Goal: Information Seeking & Learning: Learn about a topic

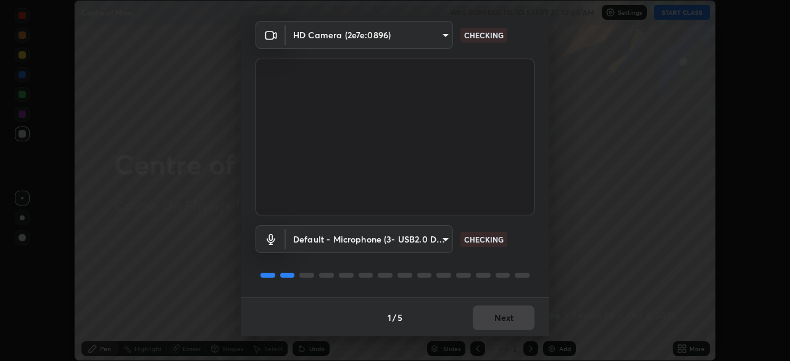
scroll to position [44, 0]
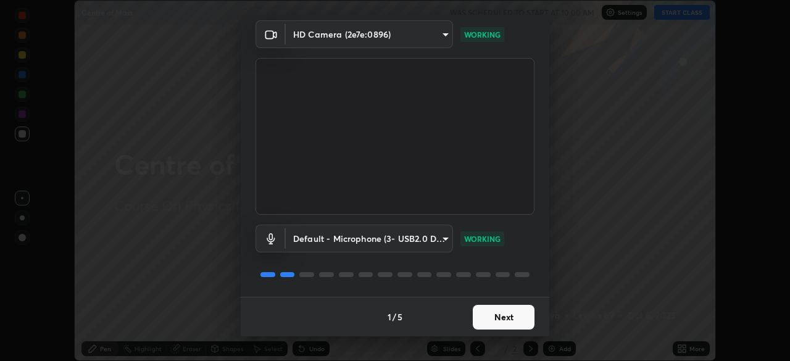
click at [501, 313] on button "Next" at bounding box center [504, 317] width 62 height 25
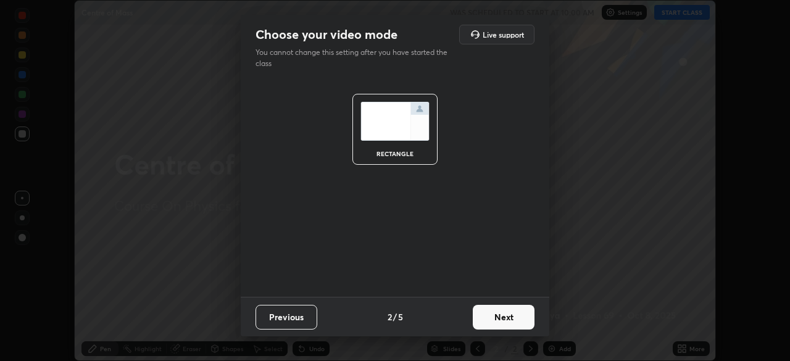
scroll to position [0, 0]
click at [504, 319] on button "Next" at bounding box center [504, 317] width 62 height 25
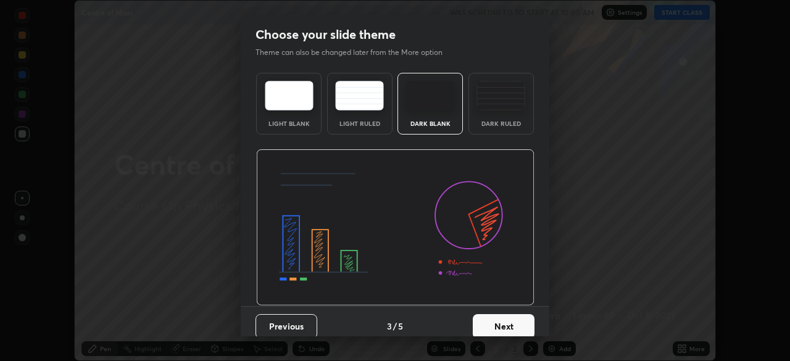
click at [503, 319] on button "Next" at bounding box center [504, 326] width 62 height 25
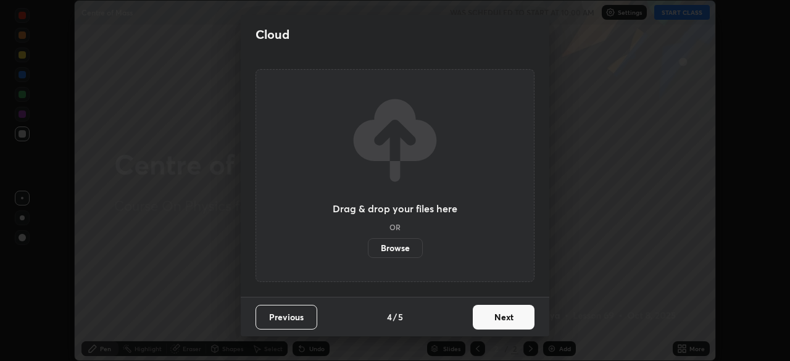
click at [501, 327] on button "Next" at bounding box center [504, 317] width 62 height 25
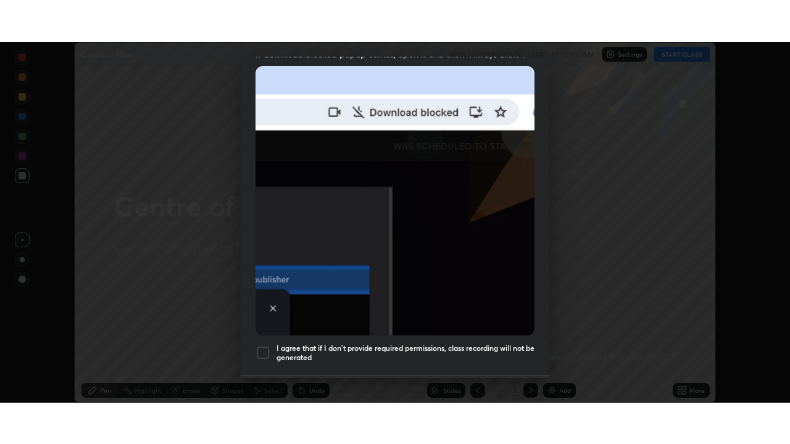
scroll to position [296, 0]
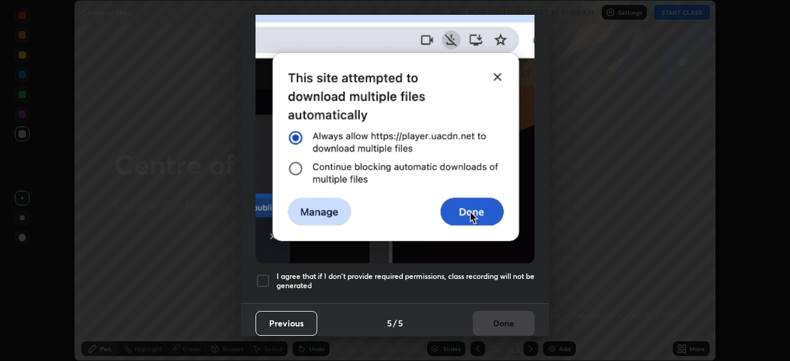
click at [264, 277] on div at bounding box center [263, 280] width 15 height 15
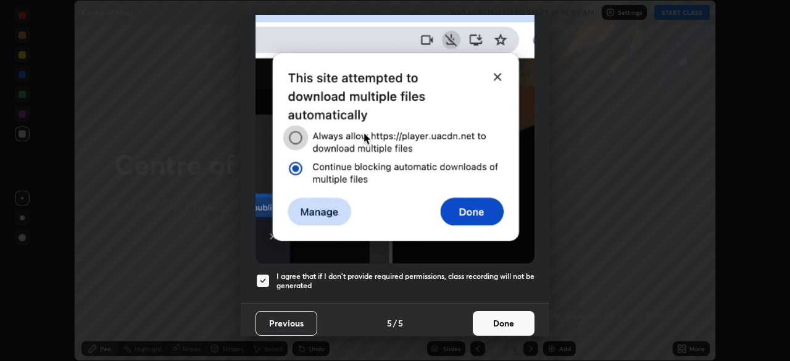
click at [515, 323] on button "Done" at bounding box center [504, 323] width 62 height 25
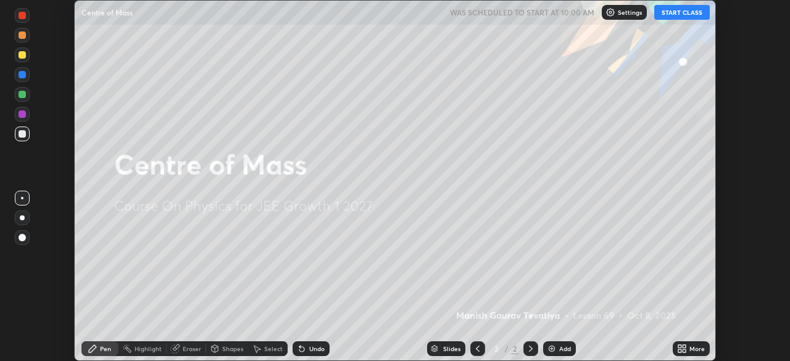
click at [693, 348] on div "More" at bounding box center [696, 349] width 15 height 6
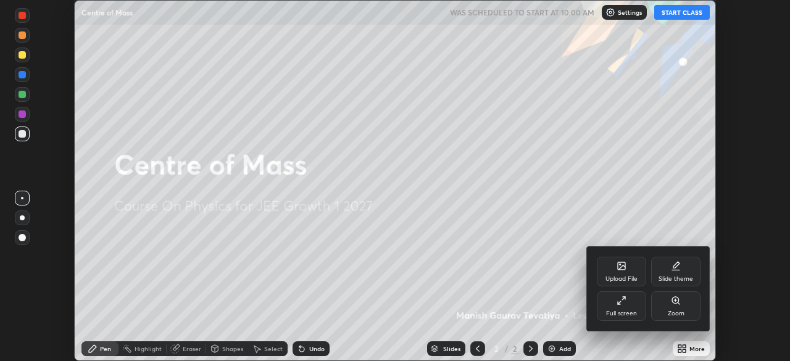
click at [636, 305] on div "Full screen" at bounding box center [621, 306] width 49 height 30
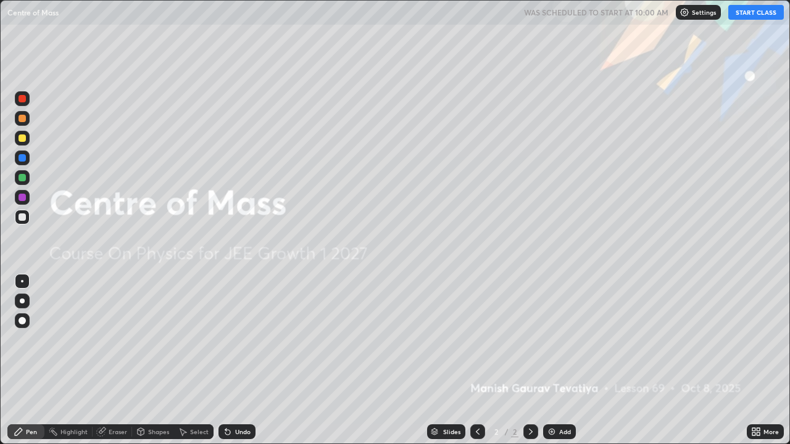
scroll to position [444, 790]
click at [749, 16] on button "START CLASS" at bounding box center [756, 12] width 56 height 15
click at [553, 360] on img at bounding box center [552, 432] width 10 height 10
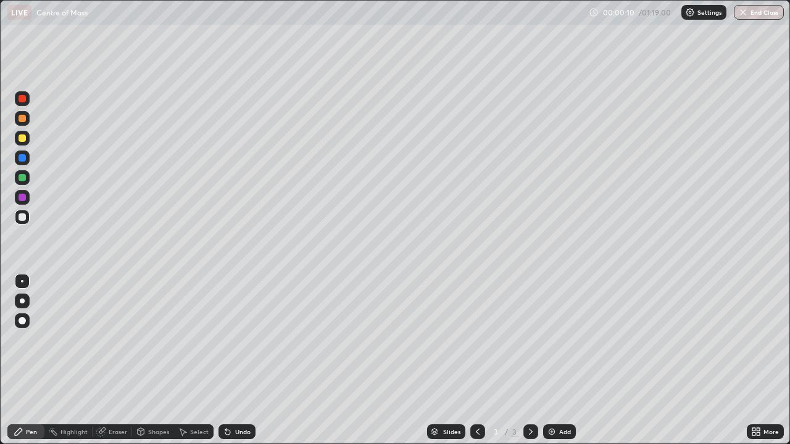
click at [23, 321] on div at bounding box center [22, 320] width 7 height 7
click at [22, 119] on div at bounding box center [22, 118] width 7 height 7
click at [25, 104] on div at bounding box center [22, 98] width 15 height 15
click at [20, 160] on div at bounding box center [22, 157] width 7 height 7
click at [20, 198] on div at bounding box center [22, 197] width 7 height 7
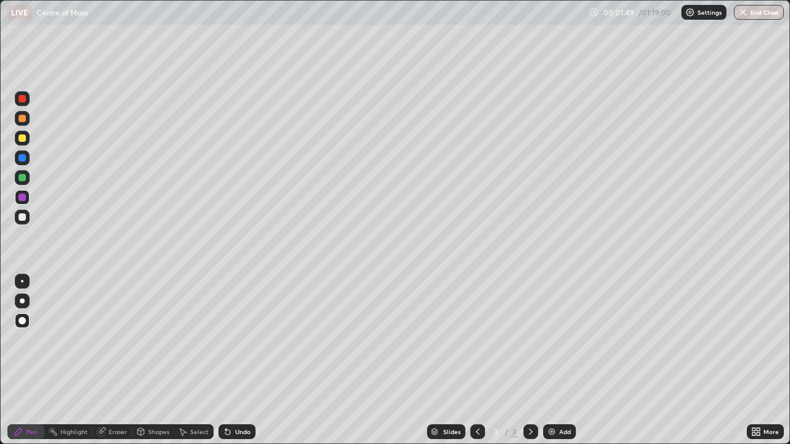
click at [236, 360] on div "Undo" at bounding box center [236, 432] width 37 height 15
click at [238, 360] on div "Undo" at bounding box center [242, 432] width 15 height 6
click at [236, 360] on div "Undo" at bounding box center [242, 432] width 15 height 6
click at [20, 138] on div at bounding box center [22, 138] width 7 height 7
click at [23, 179] on div at bounding box center [22, 177] width 7 height 7
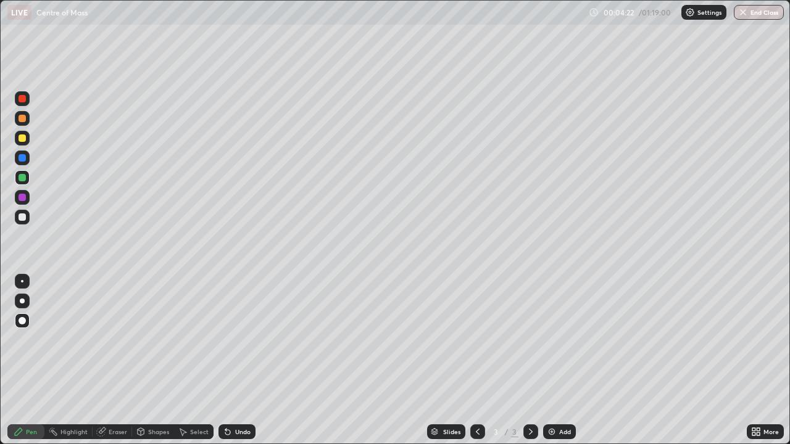
click at [19, 122] on div at bounding box center [22, 118] width 15 height 15
click at [22, 101] on div at bounding box center [22, 98] width 7 height 7
click at [24, 156] on div at bounding box center [22, 157] width 7 height 7
click at [25, 136] on div at bounding box center [22, 138] width 7 height 7
click at [550, 360] on div "Add" at bounding box center [559, 432] width 33 height 15
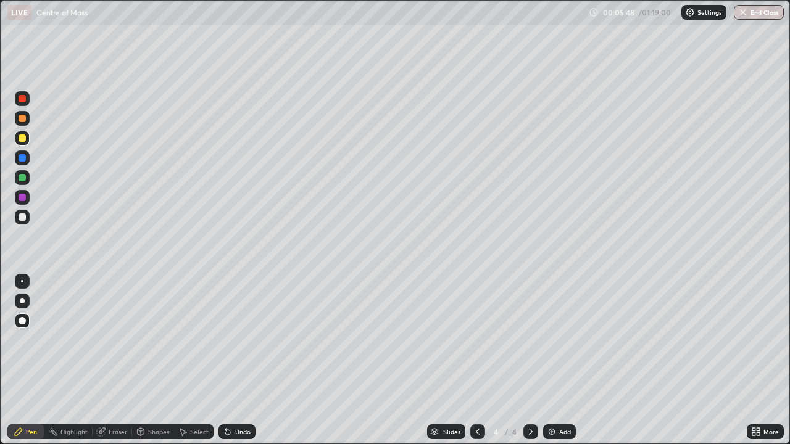
click at [21, 220] on div at bounding box center [22, 217] width 7 height 7
click at [20, 137] on div at bounding box center [22, 138] width 7 height 7
click at [24, 101] on div at bounding box center [22, 98] width 7 height 7
click at [20, 180] on div at bounding box center [22, 177] width 7 height 7
click at [22, 140] on div at bounding box center [22, 138] width 7 height 7
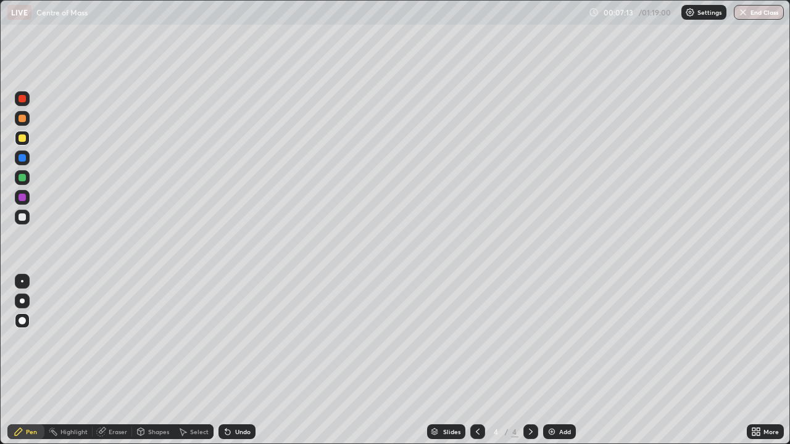
click at [19, 177] on div at bounding box center [22, 177] width 7 height 7
click at [236, 360] on div "Undo" at bounding box center [242, 432] width 15 height 6
click at [238, 360] on div "Undo" at bounding box center [242, 432] width 15 height 6
click at [22, 218] on div at bounding box center [22, 217] width 7 height 7
click at [230, 360] on div "Undo" at bounding box center [236, 432] width 37 height 15
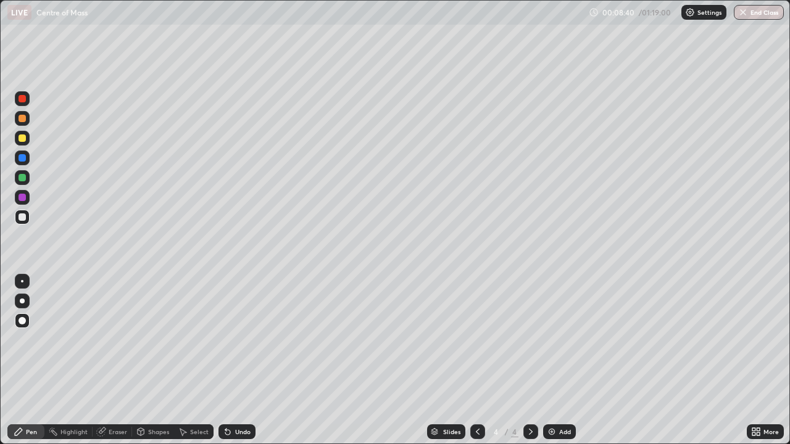
click at [22, 139] on div at bounding box center [22, 138] width 7 height 7
click at [22, 159] on div at bounding box center [22, 157] width 7 height 7
click at [21, 99] on div at bounding box center [22, 98] width 7 height 7
click at [552, 360] on img at bounding box center [552, 432] width 10 height 10
click at [23, 140] on div at bounding box center [22, 138] width 7 height 7
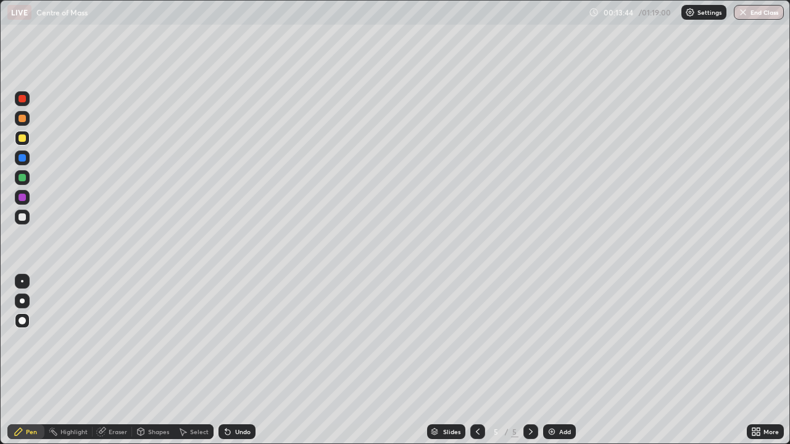
click at [239, 360] on div "Undo" at bounding box center [242, 432] width 15 height 6
click at [241, 360] on div "Undo" at bounding box center [242, 432] width 15 height 6
click at [243, 360] on div "Undo" at bounding box center [242, 432] width 15 height 6
click at [237, 360] on div "Undo" at bounding box center [242, 432] width 15 height 6
click at [21, 99] on div at bounding box center [22, 98] width 7 height 7
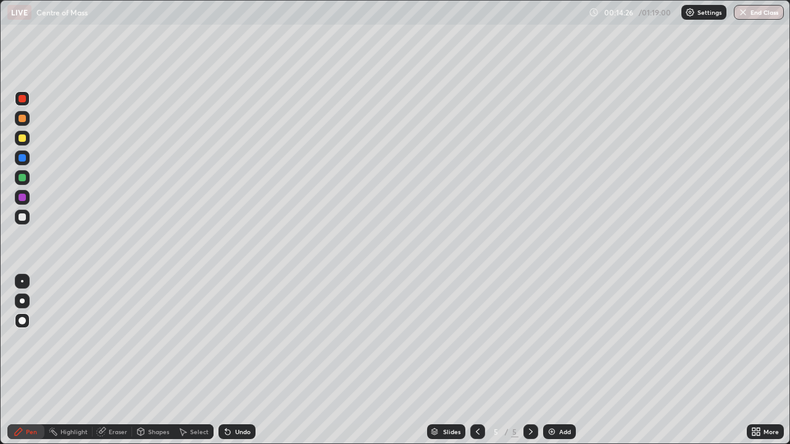
click at [21, 160] on div at bounding box center [22, 157] width 7 height 7
click at [22, 178] on div at bounding box center [22, 177] width 7 height 7
click at [239, 360] on div "Undo" at bounding box center [242, 432] width 15 height 6
click at [244, 360] on div "Undo" at bounding box center [242, 432] width 15 height 6
click at [239, 360] on div "Undo" at bounding box center [242, 432] width 15 height 6
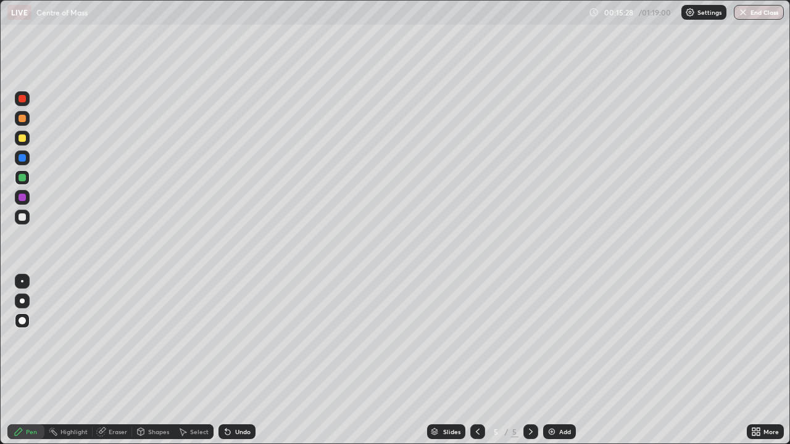
click at [23, 218] on div at bounding box center [22, 217] width 7 height 7
click at [24, 138] on div at bounding box center [22, 138] width 7 height 7
click at [237, 360] on div "Undo" at bounding box center [242, 432] width 15 height 6
click at [239, 360] on div "Undo" at bounding box center [242, 432] width 15 height 6
click at [235, 360] on div "Undo" at bounding box center [242, 432] width 15 height 6
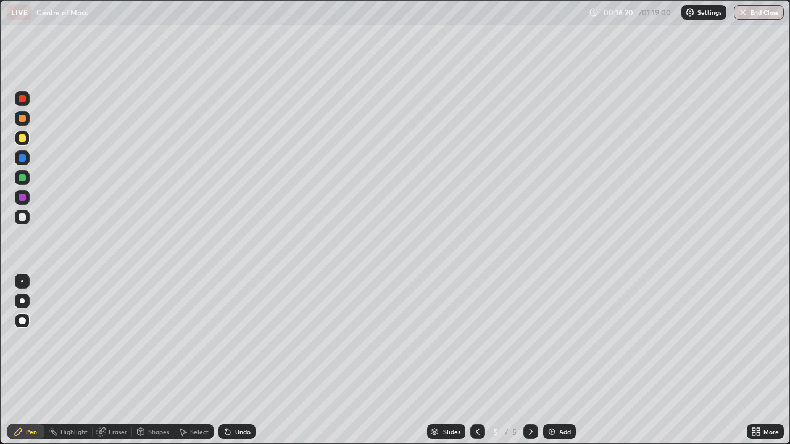
click at [24, 219] on div at bounding box center [22, 217] width 7 height 7
click at [20, 180] on div at bounding box center [22, 177] width 7 height 7
click at [22, 139] on div at bounding box center [22, 138] width 7 height 7
click at [557, 360] on div "Add" at bounding box center [559, 432] width 33 height 15
click at [22, 218] on div at bounding box center [22, 217] width 7 height 7
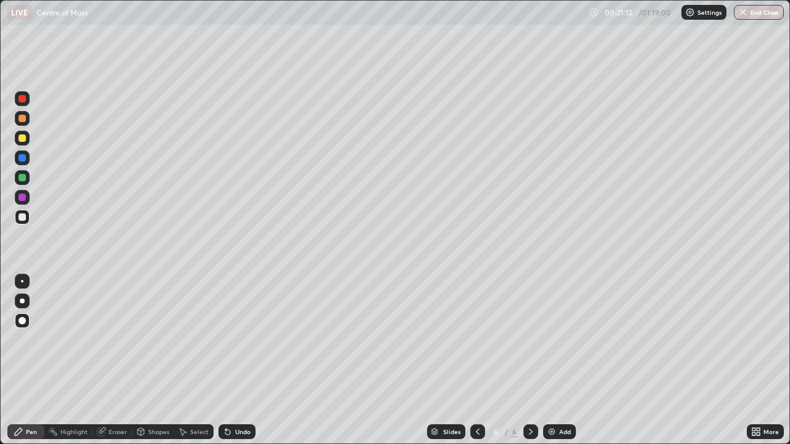
click at [22, 137] on div at bounding box center [22, 138] width 7 height 7
click at [23, 158] on div at bounding box center [22, 157] width 7 height 7
click at [23, 178] on div at bounding box center [22, 177] width 7 height 7
click at [233, 360] on div "Undo" at bounding box center [236, 432] width 37 height 15
click at [237, 360] on div "Undo" at bounding box center [236, 432] width 37 height 15
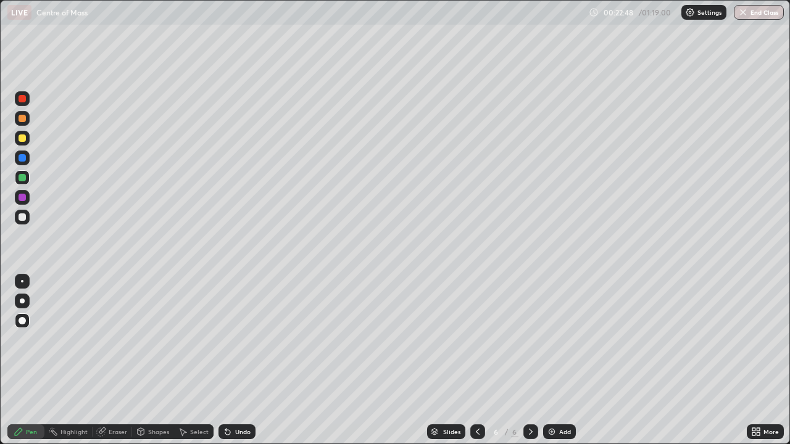
click at [241, 360] on div "Undo" at bounding box center [236, 432] width 37 height 15
click at [21, 136] on div at bounding box center [22, 138] width 7 height 7
click at [21, 176] on div at bounding box center [22, 177] width 7 height 7
click at [24, 199] on div at bounding box center [22, 197] width 7 height 7
click at [22, 218] on div at bounding box center [22, 217] width 7 height 7
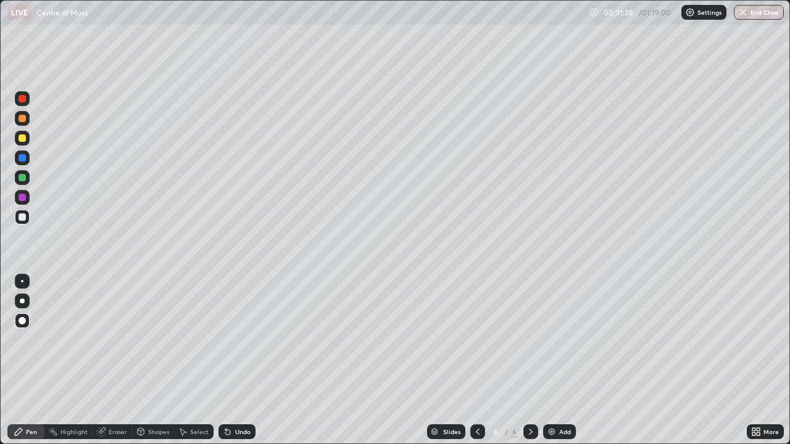
click at [552, 360] on img at bounding box center [552, 432] width 10 height 10
click at [231, 360] on div "Undo" at bounding box center [236, 432] width 37 height 15
click at [107, 360] on div "Eraser" at bounding box center [113, 432] width 40 height 15
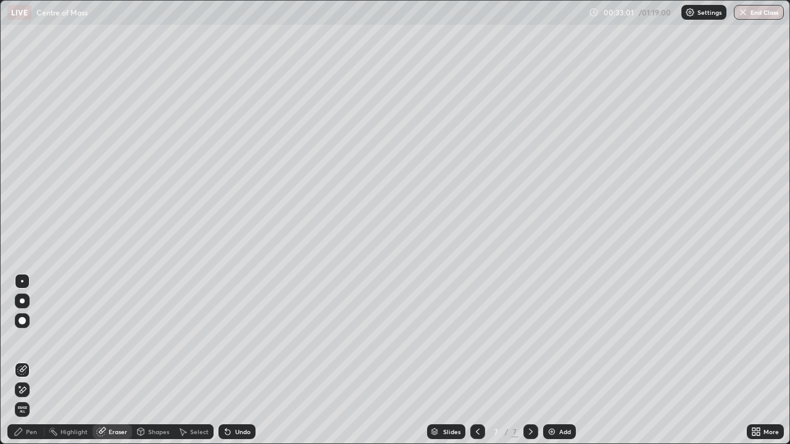
click at [19, 360] on icon at bounding box center [19, 386] width 1 height 1
click at [30, 360] on div "Pen" at bounding box center [31, 432] width 11 height 6
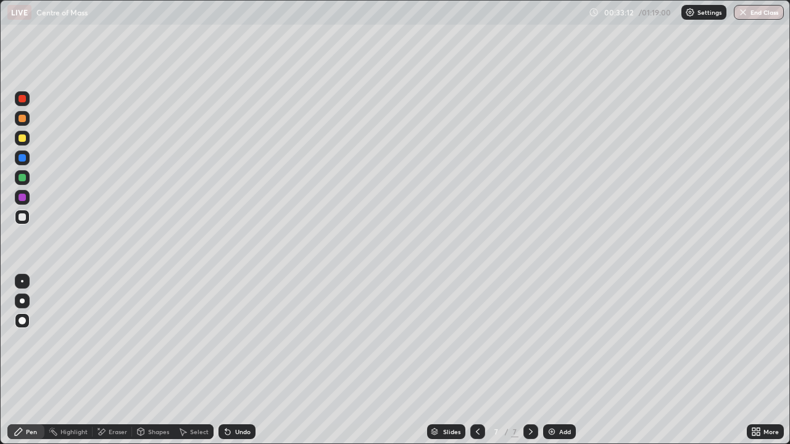
click at [22, 137] on div at bounding box center [22, 138] width 7 height 7
click at [22, 182] on div at bounding box center [22, 177] width 15 height 15
click at [27, 138] on div at bounding box center [22, 138] width 15 height 15
click at [22, 199] on div at bounding box center [22, 197] width 7 height 7
click at [235, 360] on div "Undo" at bounding box center [236, 432] width 37 height 15
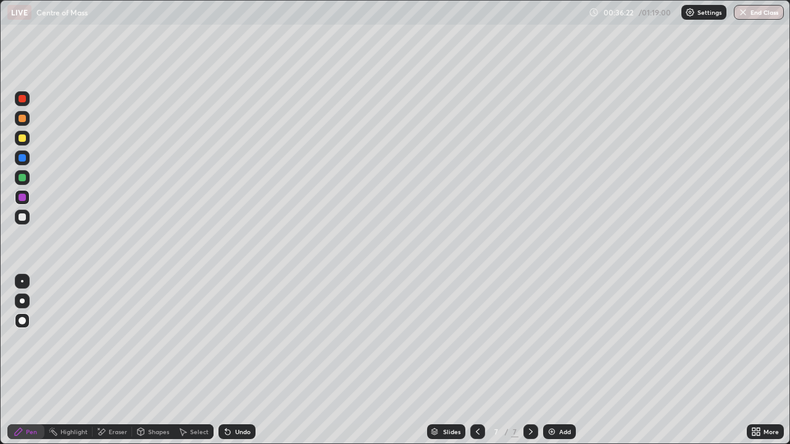
click at [238, 360] on div "Undo" at bounding box center [242, 432] width 15 height 6
click at [22, 218] on div at bounding box center [22, 217] width 7 height 7
click at [25, 100] on div at bounding box center [22, 98] width 7 height 7
click at [25, 215] on div at bounding box center [22, 217] width 7 height 7
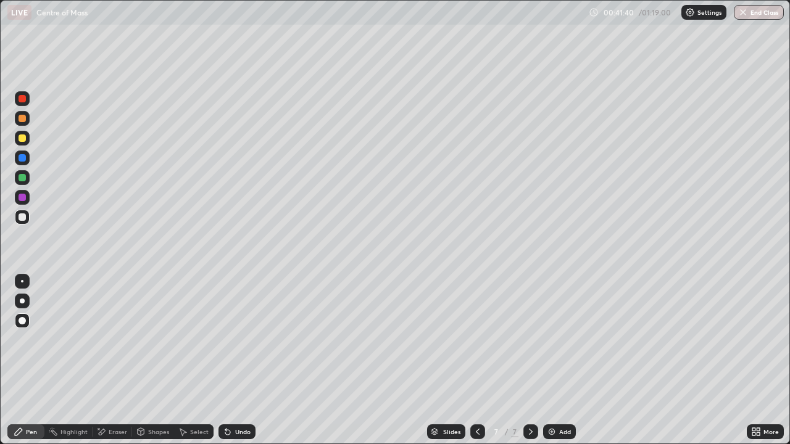
click at [18, 139] on div at bounding box center [22, 138] width 15 height 15
click at [565, 360] on div "Add" at bounding box center [559, 432] width 33 height 15
click at [22, 119] on div at bounding box center [22, 118] width 7 height 7
click at [21, 141] on div at bounding box center [22, 138] width 7 height 7
click at [24, 177] on div at bounding box center [22, 177] width 7 height 7
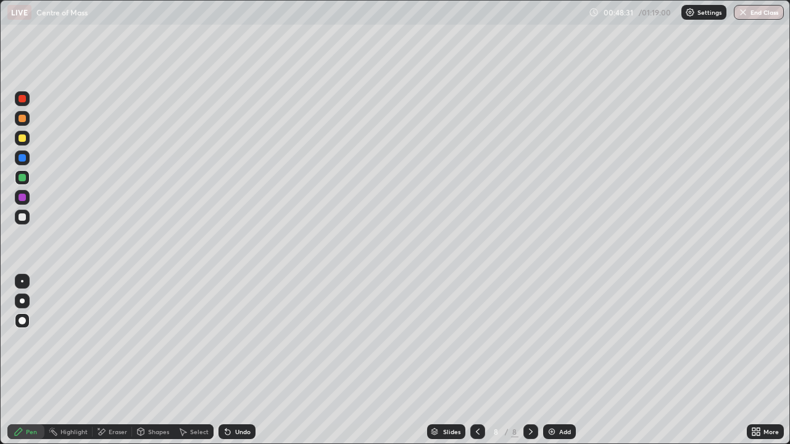
click at [22, 119] on div at bounding box center [22, 118] width 7 height 7
click at [23, 159] on div at bounding box center [22, 157] width 7 height 7
click at [20, 119] on div at bounding box center [22, 118] width 7 height 7
click at [24, 96] on div at bounding box center [22, 98] width 7 height 7
click at [246, 360] on div "Undo" at bounding box center [242, 432] width 15 height 6
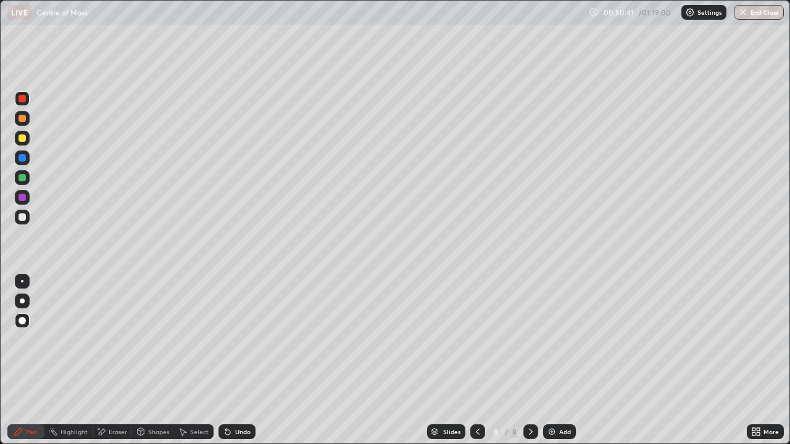
click at [243, 360] on div "Undo" at bounding box center [242, 432] width 15 height 6
click at [23, 120] on div at bounding box center [22, 118] width 7 height 7
click at [22, 218] on div at bounding box center [22, 217] width 7 height 7
click at [25, 178] on div at bounding box center [22, 177] width 7 height 7
click at [23, 115] on div at bounding box center [22, 118] width 7 height 7
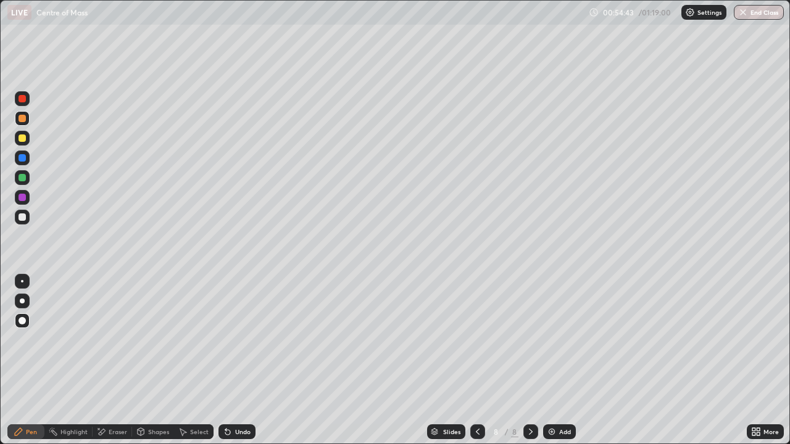
click at [106, 360] on div "Eraser" at bounding box center [113, 432] width 40 height 15
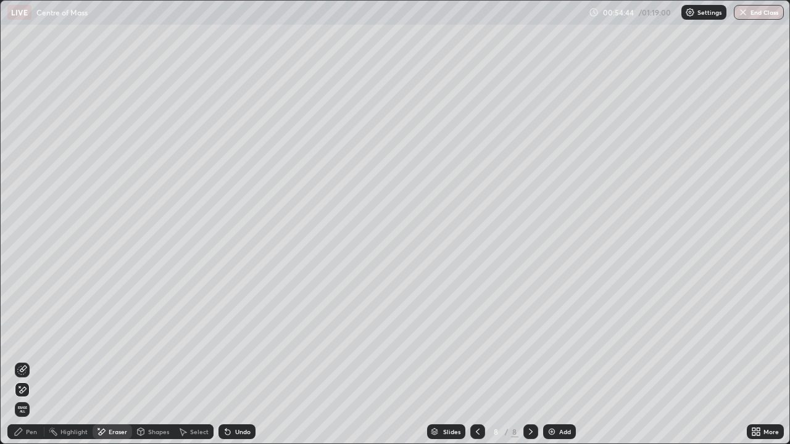
click at [22, 360] on icon at bounding box center [22, 370] width 10 height 10
click at [106, 360] on div "Eraser" at bounding box center [113, 432] width 40 height 15
click at [25, 360] on div "Pen" at bounding box center [25, 432] width 37 height 15
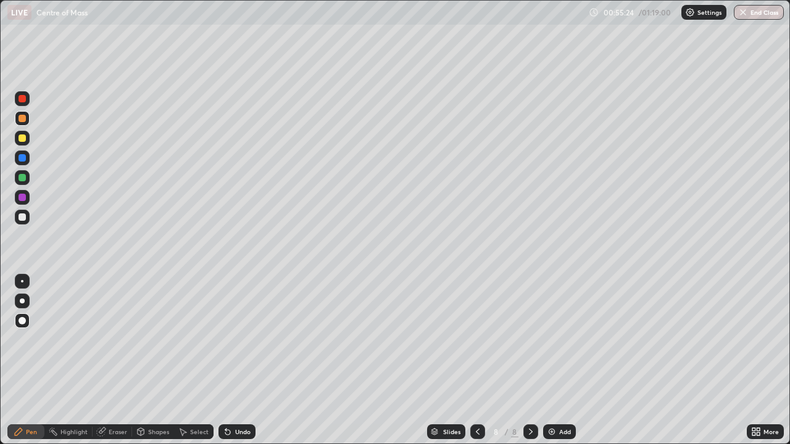
click at [238, 360] on div "Undo" at bounding box center [242, 432] width 15 height 6
click at [24, 179] on div at bounding box center [22, 177] width 7 height 7
click at [23, 101] on div at bounding box center [22, 98] width 7 height 7
click at [106, 360] on div "Eraser" at bounding box center [113, 432] width 40 height 15
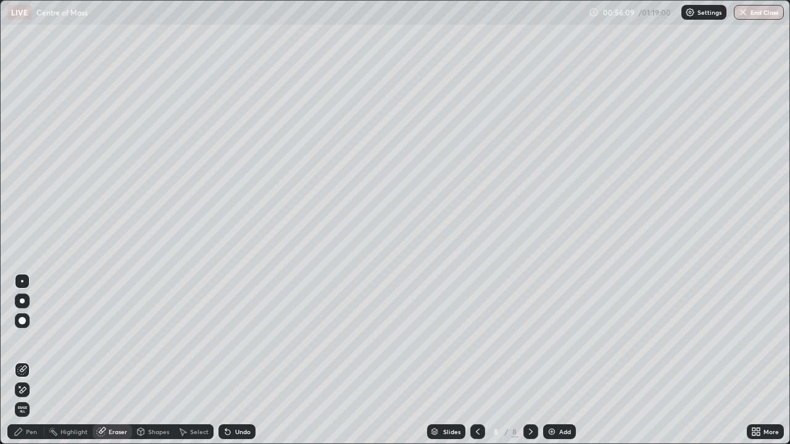
click at [38, 360] on div "Pen" at bounding box center [25, 432] width 37 height 15
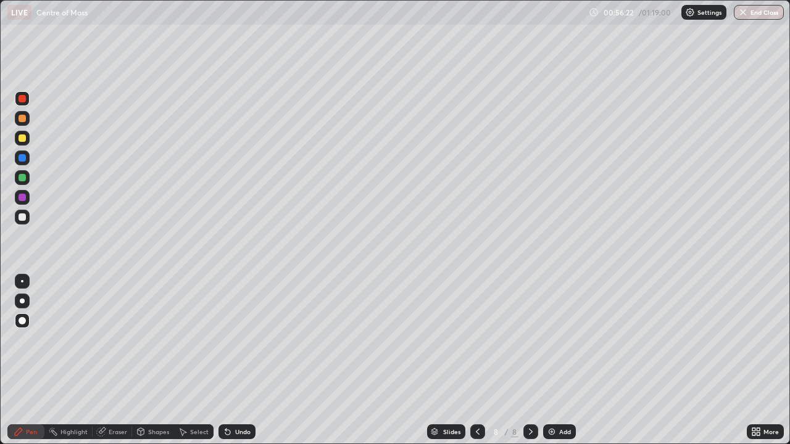
click at [107, 360] on div "Eraser" at bounding box center [113, 432] width 40 height 15
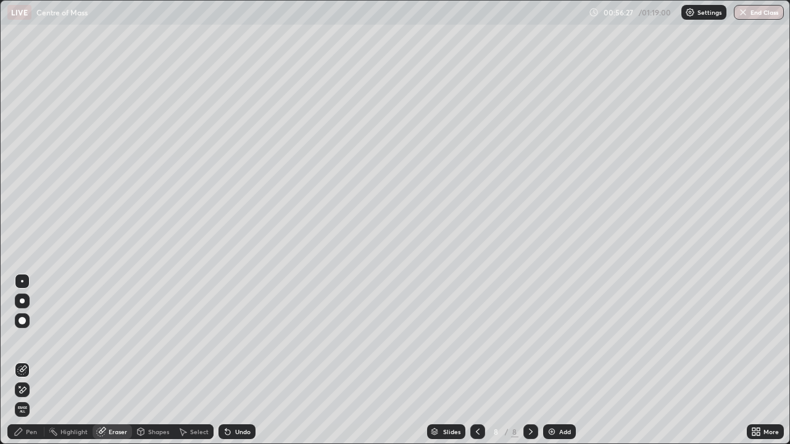
click at [23, 360] on icon at bounding box center [22, 390] width 10 height 10
click at [27, 360] on div "Pen" at bounding box center [31, 432] width 11 height 6
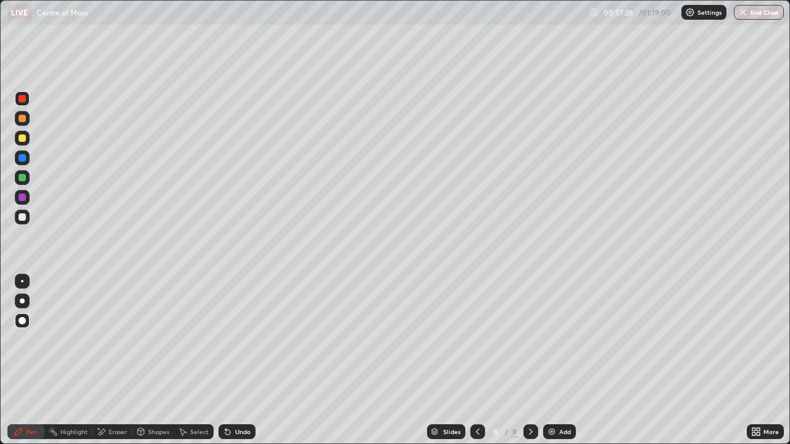
click at [113, 360] on div "Eraser" at bounding box center [118, 432] width 19 height 6
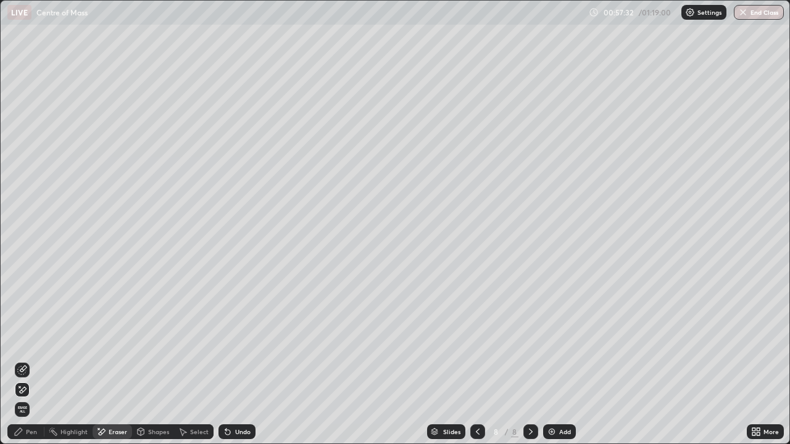
click at [24, 360] on div "Pen" at bounding box center [25, 432] width 37 height 15
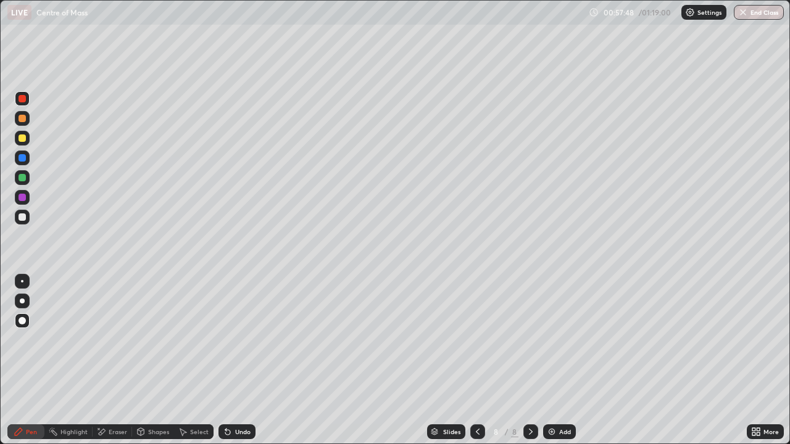
click at [109, 360] on div "Eraser" at bounding box center [118, 432] width 19 height 6
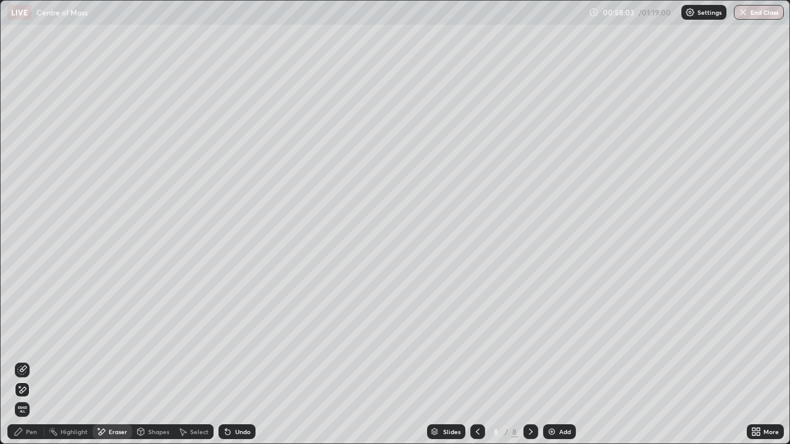
click at [28, 360] on div "Pen" at bounding box center [31, 432] width 11 height 6
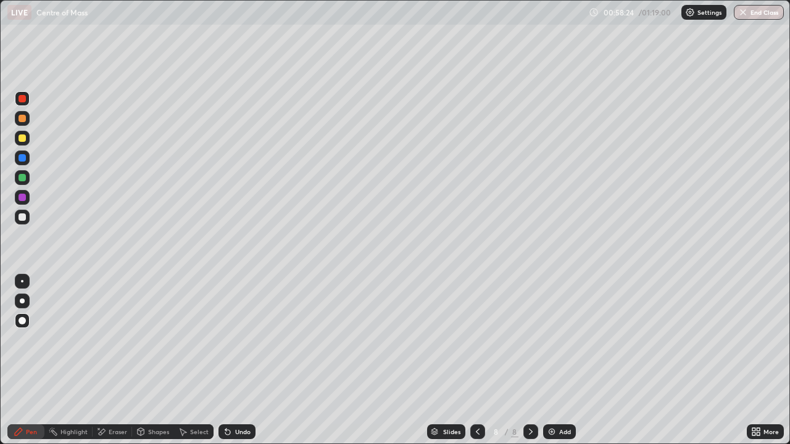
click at [109, 360] on div "Eraser" at bounding box center [118, 432] width 19 height 6
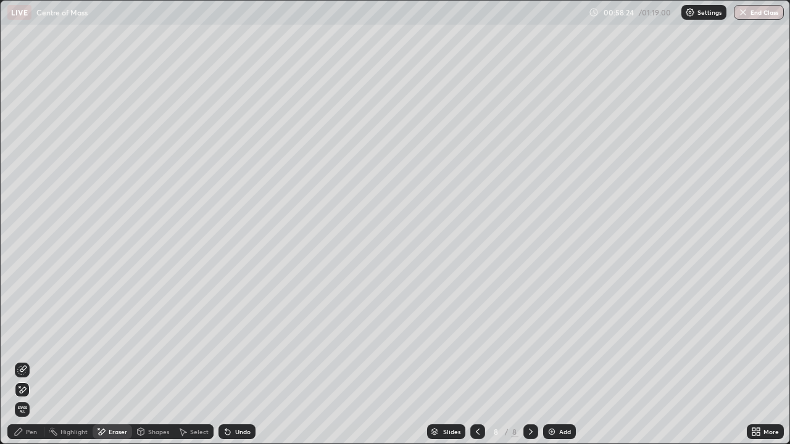
click at [25, 360] on icon at bounding box center [22, 370] width 10 height 10
click at [25, 360] on div "Pen" at bounding box center [25, 432] width 37 height 15
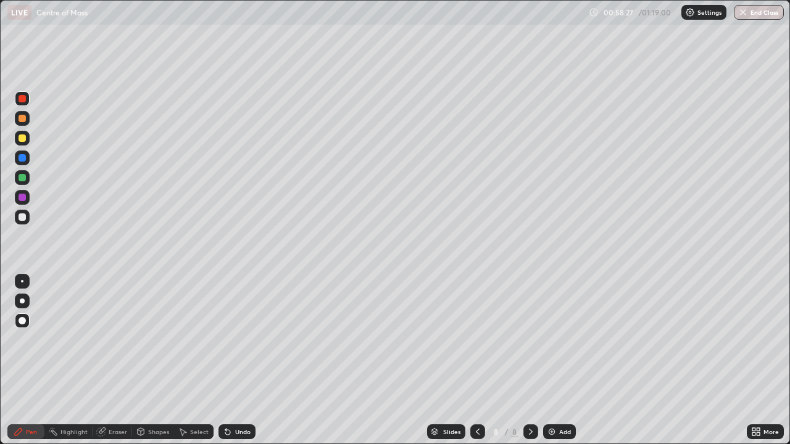
click at [25, 120] on div at bounding box center [22, 118] width 7 height 7
click at [22, 178] on div at bounding box center [22, 177] width 7 height 7
click at [559, 360] on div "Add" at bounding box center [565, 432] width 12 height 6
click at [22, 218] on div at bounding box center [22, 217] width 7 height 7
click at [25, 180] on div at bounding box center [22, 177] width 7 height 7
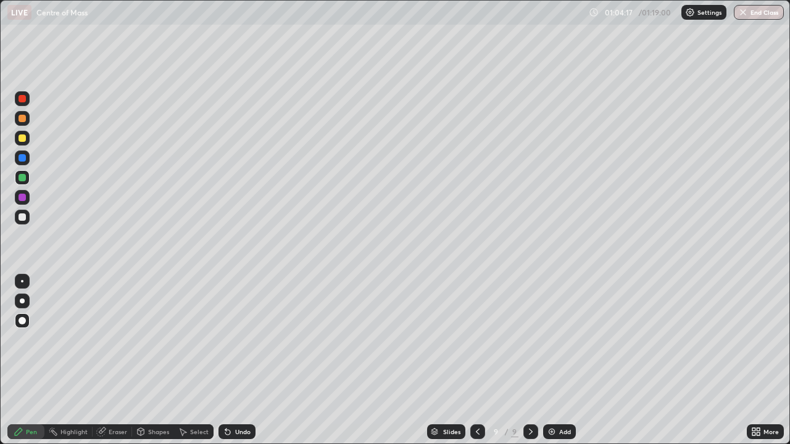
click at [20, 138] on div at bounding box center [22, 138] width 7 height 7
click at [235, 360] on div "Undo" at bounding box center [242, 432] width 15 height 6
click at [231, 360] on div "Undo" at bounding box center [236, 432] width 37 height 15
click at [25, 198] on div at bounding box center [22, 197] width 7 height 7
click at [28, 121] on div at bounding box center [22, 118] width 15 height 15
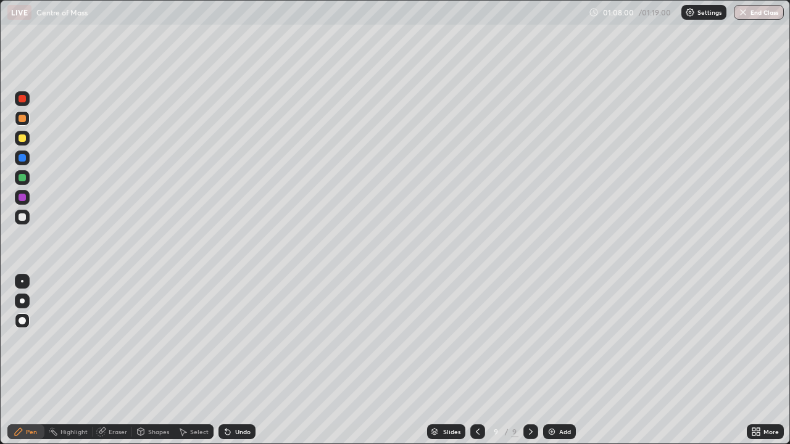
click at [28, 222] on div at bounding box center [22, 217] width 15 height 15
click at [24, 95] on div at bounding box center [22, 98] width 7 height 7
click at [240, 360] on div "Undo" at bounding box center [242, 432] width 15 height 6
click at [236, 360] on div "Undo" at bounding box center [242, 432] width 15 height 6
click at [246, 360] on div "Undo" at bounding box center [242, 432] width 15 height 6
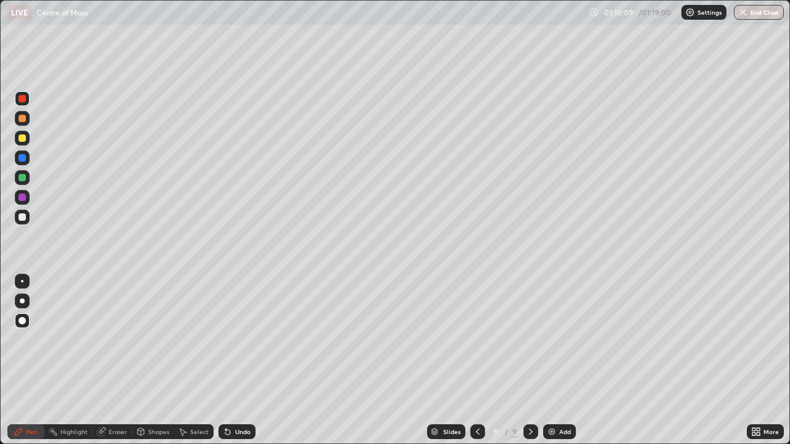
click at [245, 360] on div "Undo" at bounding box center [242, 432] width 15 height 6
click at [112, 360] on div "Eraser" at bounding box center [118, 432] width 19 height 6
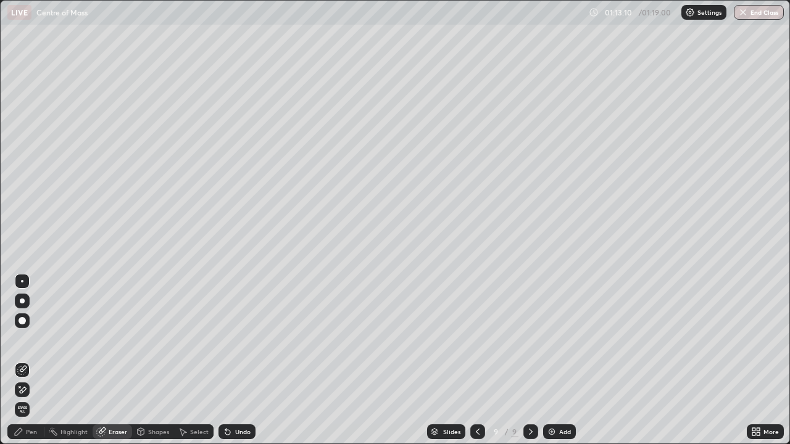
click at [40, 360] on div "Pen" at bounding box center [25, 432] width 37 height 15
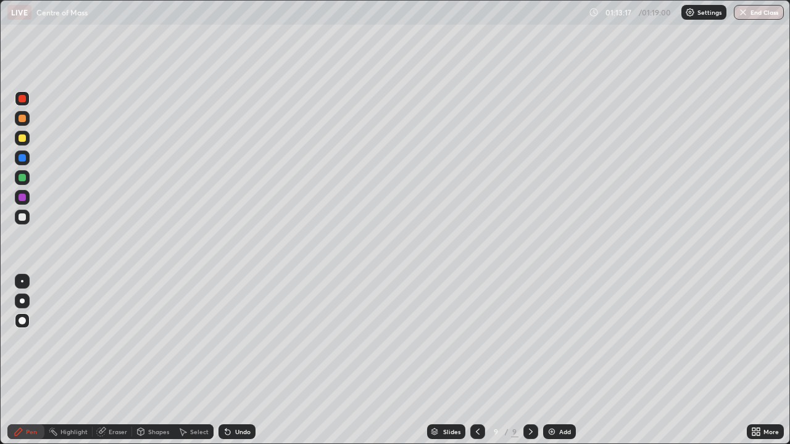
click at [107, 360] on div "Eraser" at bounding box center [113, 432] width 40 height 15
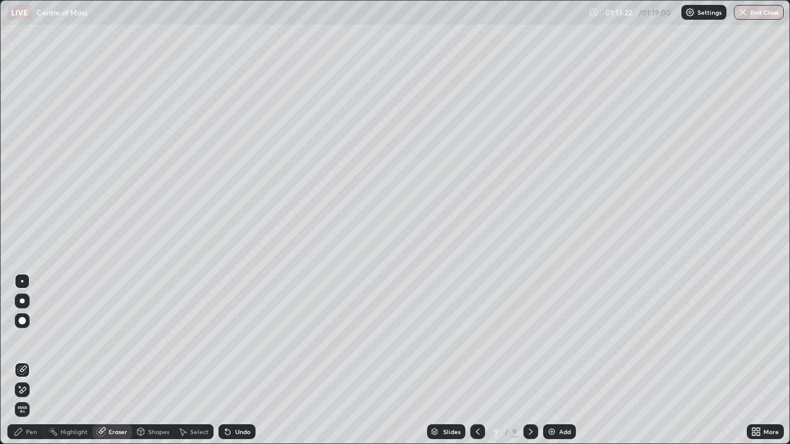
click at [244, 360] on div "Undo" at bounding box center [242, 432] width 15 height 6
click at [237, 360] on div "Undo" at bounding box center [242, 432] width 15 height 6
click at [25, 360] on div "Pen" at bounding box center [25, 432] width 37 height 15
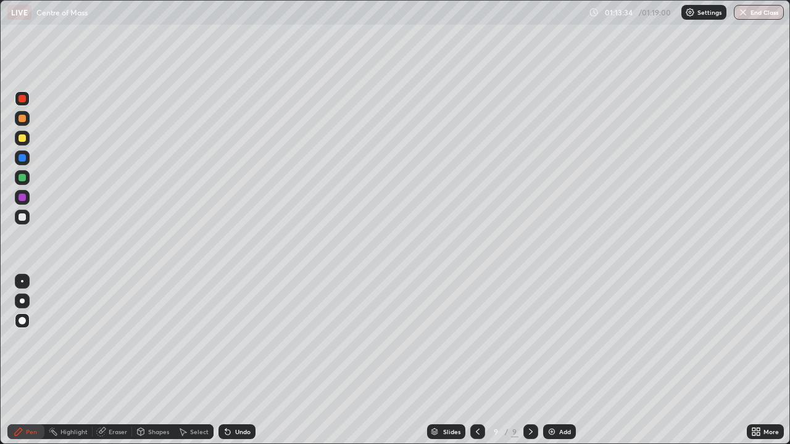
click at [115, 360] on div "Eraser" at bounding box center [118, 432] width 19 height 6
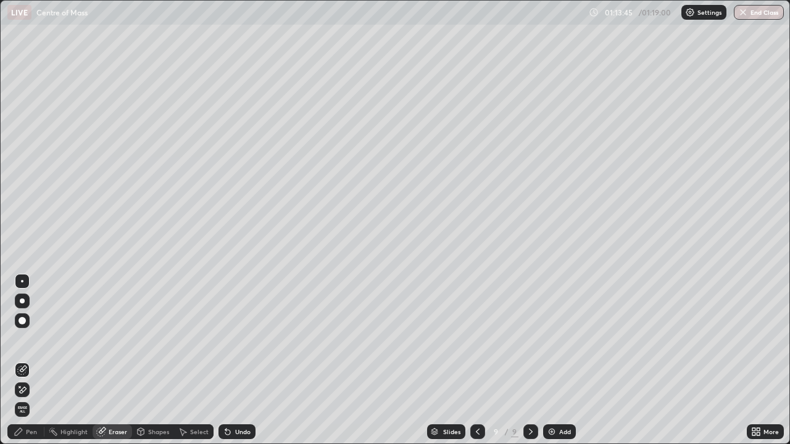
click at [30, 360] on div "Pen" at bounding box center [31, 432] width 11 height 6
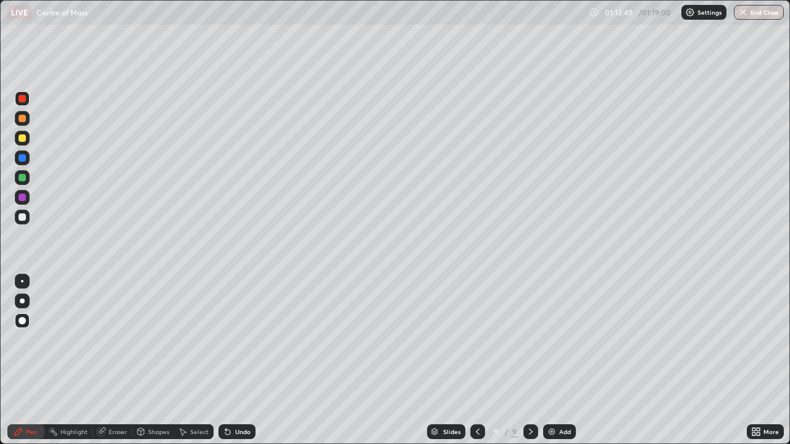
click at [110, 360] on div "Eraser" at bounding box center [118, 432] width 19 height 6
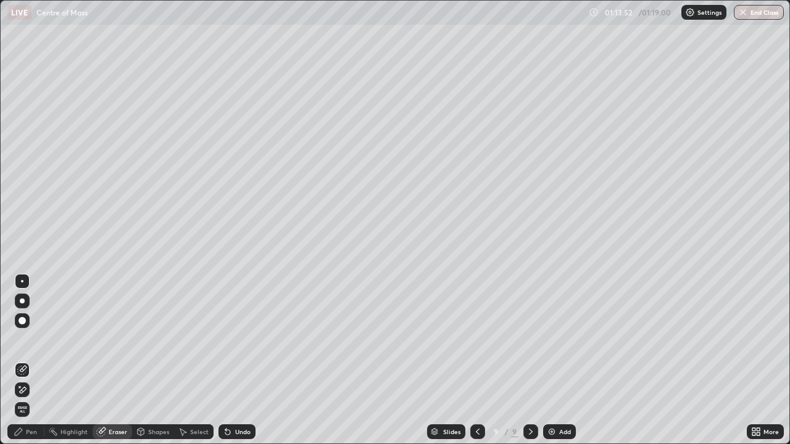
click at [33, 360] on div "Pen" at bounding box center [31, 432] width 11 height 6
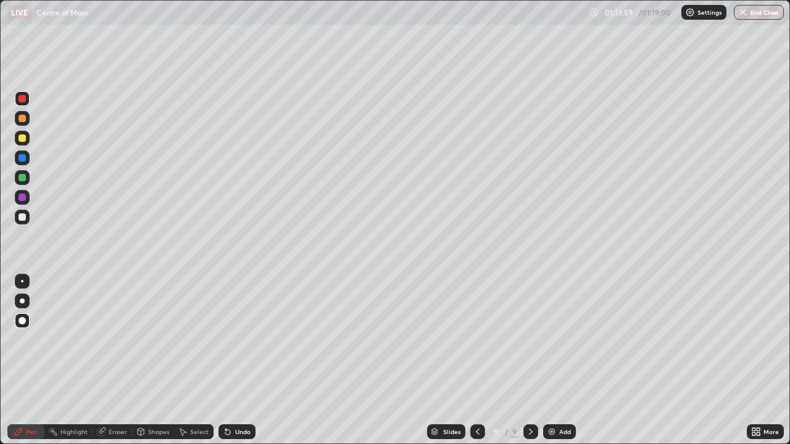
click at [107, 360] on div "Eraser" at bounding box center [113, 432] width 40 height 15
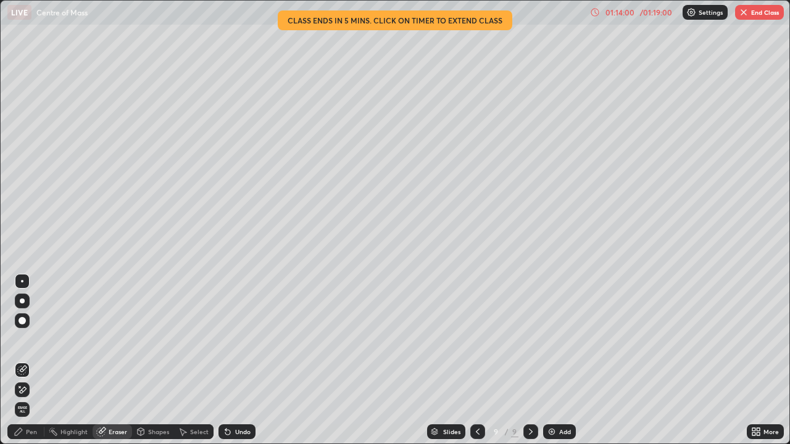
click at [28, 360] on div at bounding box center [22, 390] width 15 height 15
click at [26, 360] on div "Pen" at bounding box center [31, 432] width 11 height 6
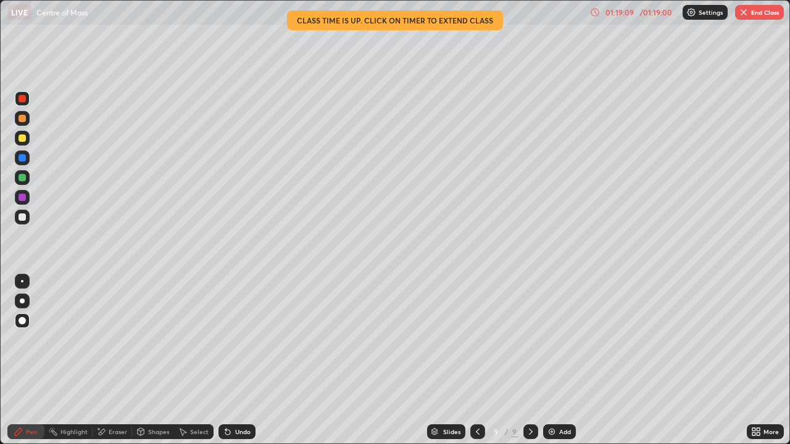
click at [754, 13] on button "End Class" at bounding box center [759, 12] width 49 height 15
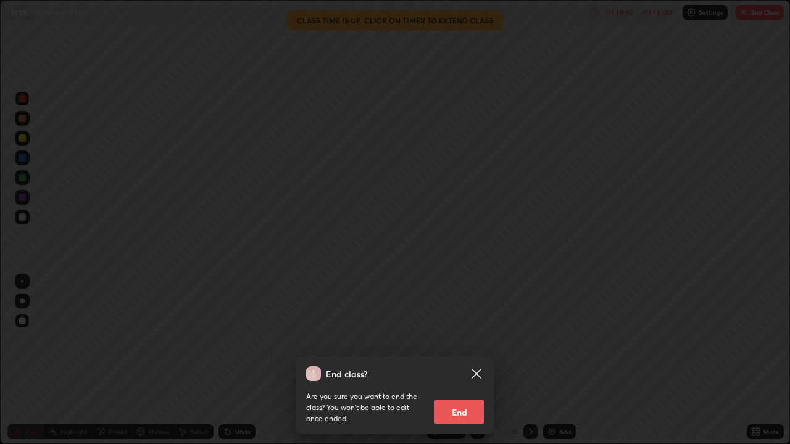
click at [456, 360] on button "End" at bounding box center [459, 412] width 49 height 25
